Goal: Check status: Check status

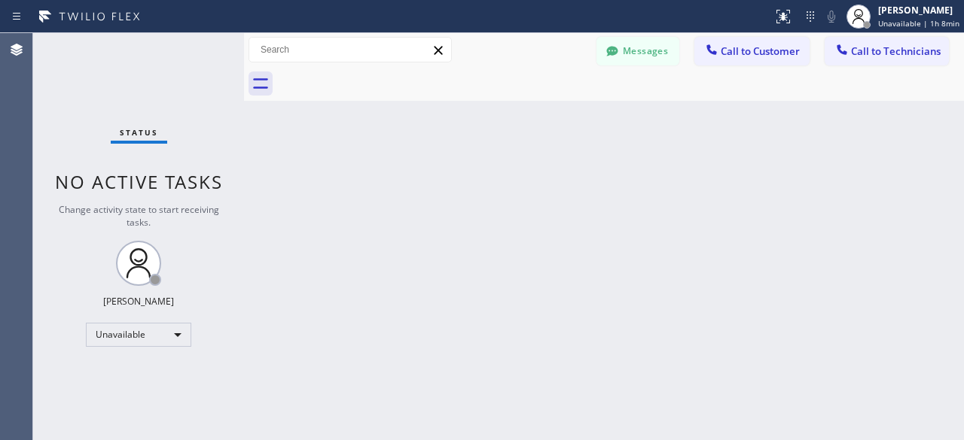
click at [70, 75] on div "Status No active tasks Change activity state to start receiving tasks. [PERSON_…" at bounding box center [138, 236] width 211 height 407
click at [58, 77] on div "Status No active tasks Change activity state to start receiving tasks. [PERSON_…" at bounding box center [138, 236] width 211 height 407
click at [72, 92] on div "Status No active tasks Change activity state to start receiving tasks. [PERSON_…" at bounding box center [138, 236] width 211 height 407
click at [100, 94] on div "Status No active tasks Change activity state to start receiving tasks. [PERSON_…" at bounding box center [138, 236] width 211 height 407
click at [77, 44] on div "Status No active tasks Change activity state to start receiving tasks. [PERSON_…" at bounding box center [138, 236] width 211 height 407
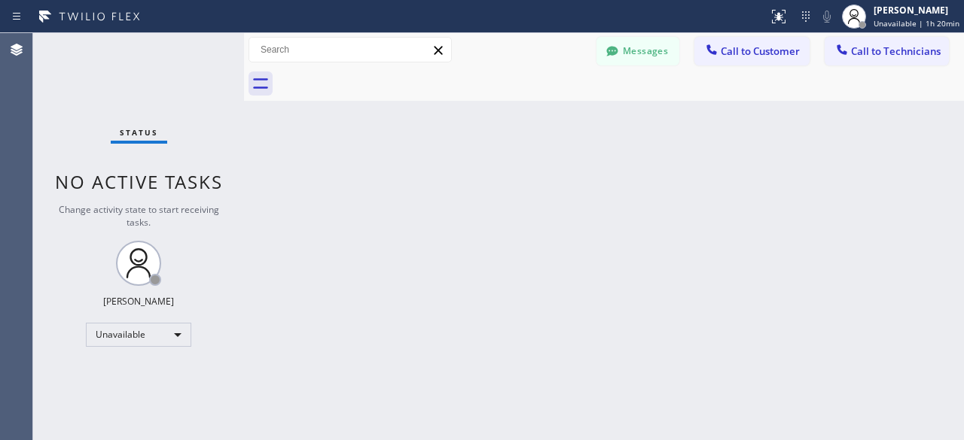
click at [91, 93] on div "Status No active tasks Change activity state to start receiving tasks. [PERSON_…" at bounding box center [138, 236] width 211 height 407
click at [59, 97] on div "Status No active tasks Change activity state to start receiving tasks. [PERSON_…" at bounding box center [138, 236] width 211 height 407
click at [86, 84] on div "Status No active tasks Change activity state to start receiving tasks. [PERSON_…" at bounding box center [138, 236] width 211 height 407
drag, startPoint x: 62, startPoint y: 99, endPoint x: 57, endPoint y: 111, distance: 12.9
click at [62, 99] on div "Status No active tasks Change activity state to start receiving tasks. [PERSON_…" at bounding box center [138, 236] width 211 height 407
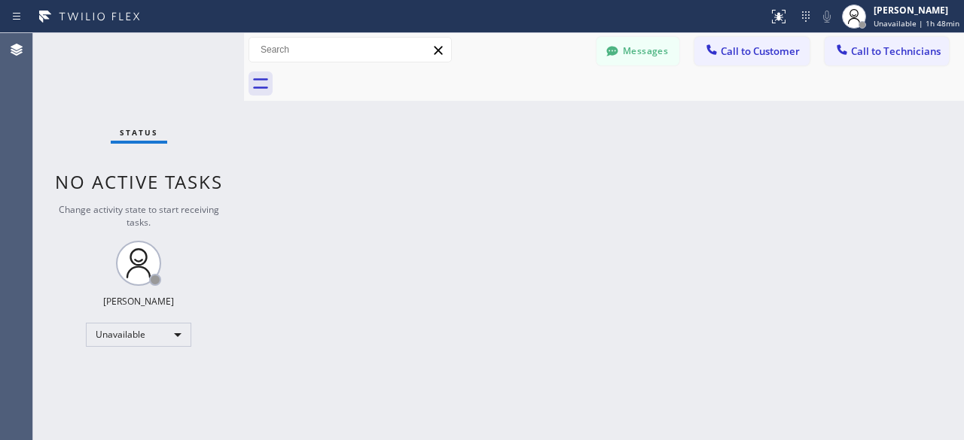
click at [99, 84] on div "Status No active tasks Change activity state to start receiving tasks. [PERSON_…" at bounding box center [138, 236] width 211 height 407
click at [59, 89] on div "Status No active tasks Change activity state to start receiving tasks. [PERSON_…" at bounding box center [138, 236] width 211 height 407
drag, startPoint x: 98, startPoint y: 64, endPoint x: 105, endPoint y: 91, distance: 28.1
click at [98, 63] on div "Status No active tasks Change activity state to start receiving tasks. [PERSON_…" at bounding box center [138, 236] width 211 height 407
click at [62, 112] on div "Status No active tasks Change activity state to start receiving tasks. [PERSON_…" at bounding box center [138, 236] width 211 height 407
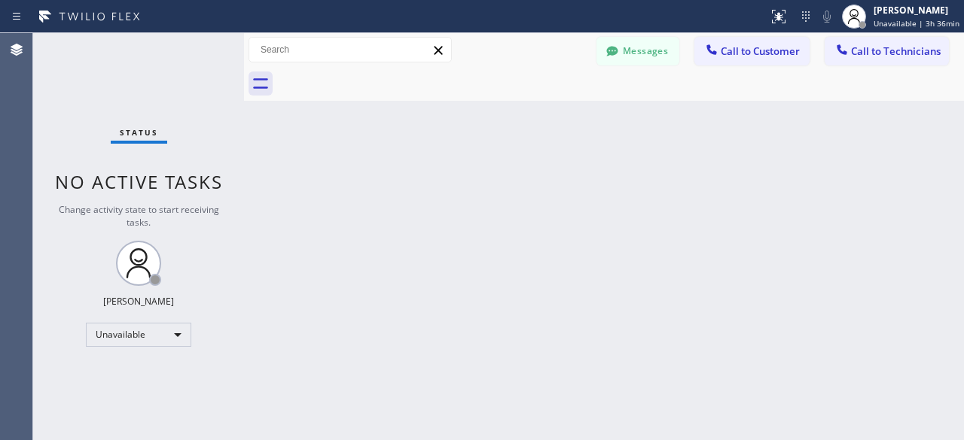
click at [68, 112] on div "Status No active tasks Change activity state to start receiving tasks. [PERSON_…" at bounding box center [138, 236] width 211 height 407
